Goal: Task Accomplishment & Management: Use online tool/utility

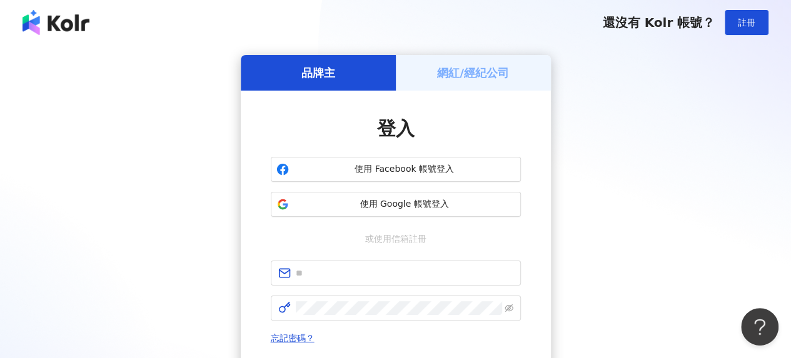
click at [467, 78] on h5 "網紅/經紀公司" at bounding box center [473, 73] width 72 height 16
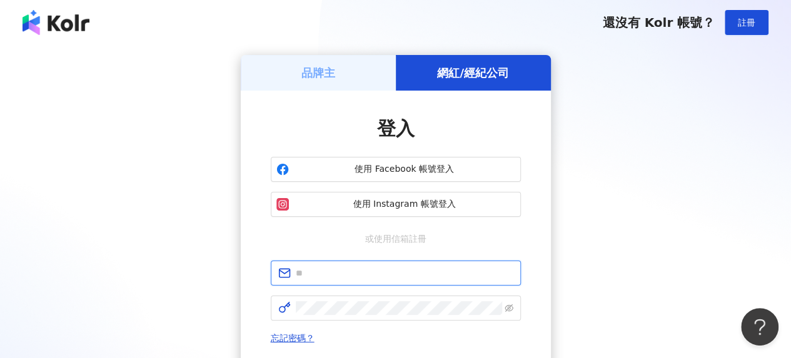
click at [382, 270] on input "text" at bounding box center [405, 273] width 218 height 14
type input "**********"
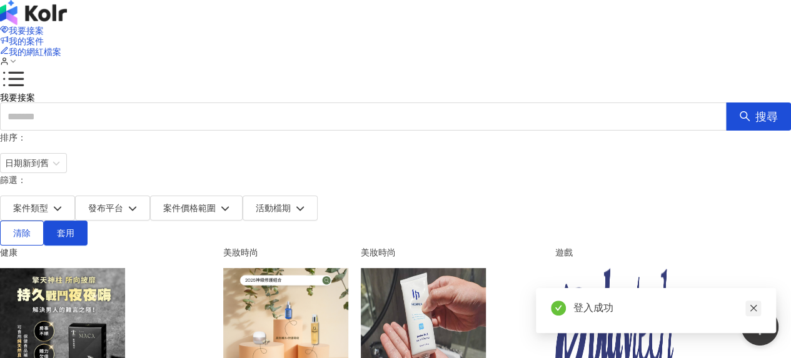
click at [754, 310] on icon "close" at bounding box center [753, 308] width 7 height 7
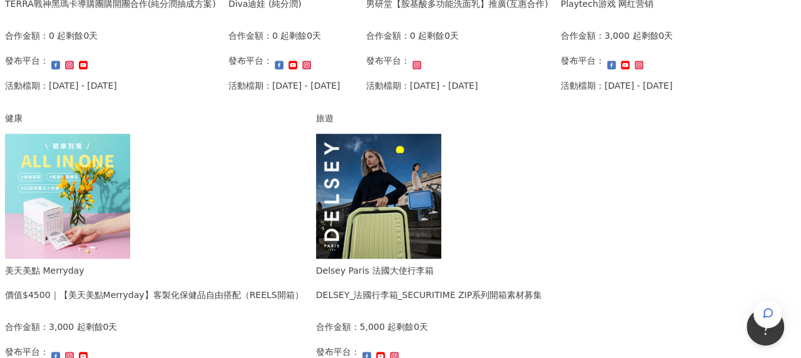
scroll to position [313, 0]
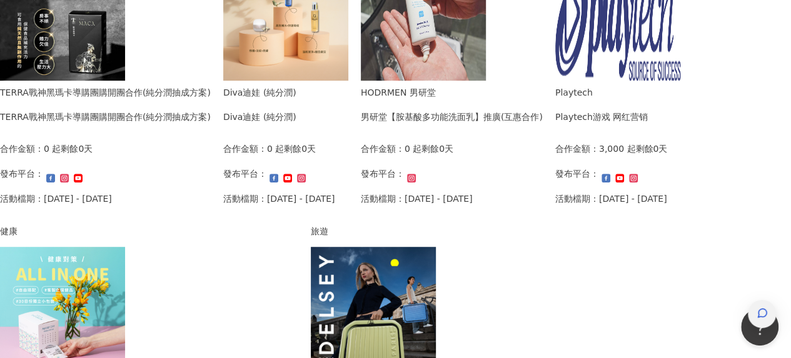
click at [754, 300] on div "button" at bounding box center [762, 314] width 16 height 28
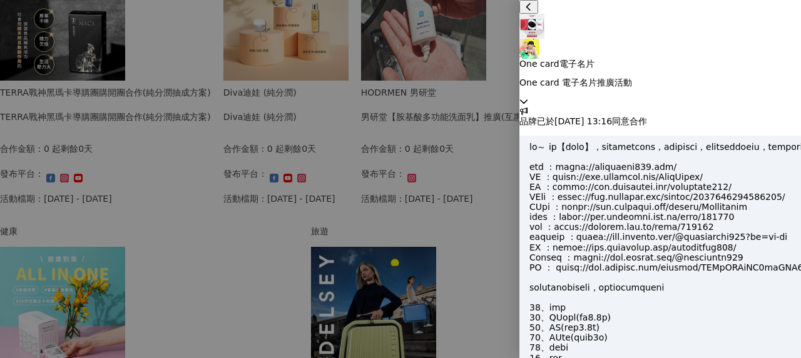
scroll to position [1320, 0]
click at [527, 99] on icon at bounding box center [524, 101] width 8 height 4
